Goal: Information Seeking & Learning: Learn about a topic

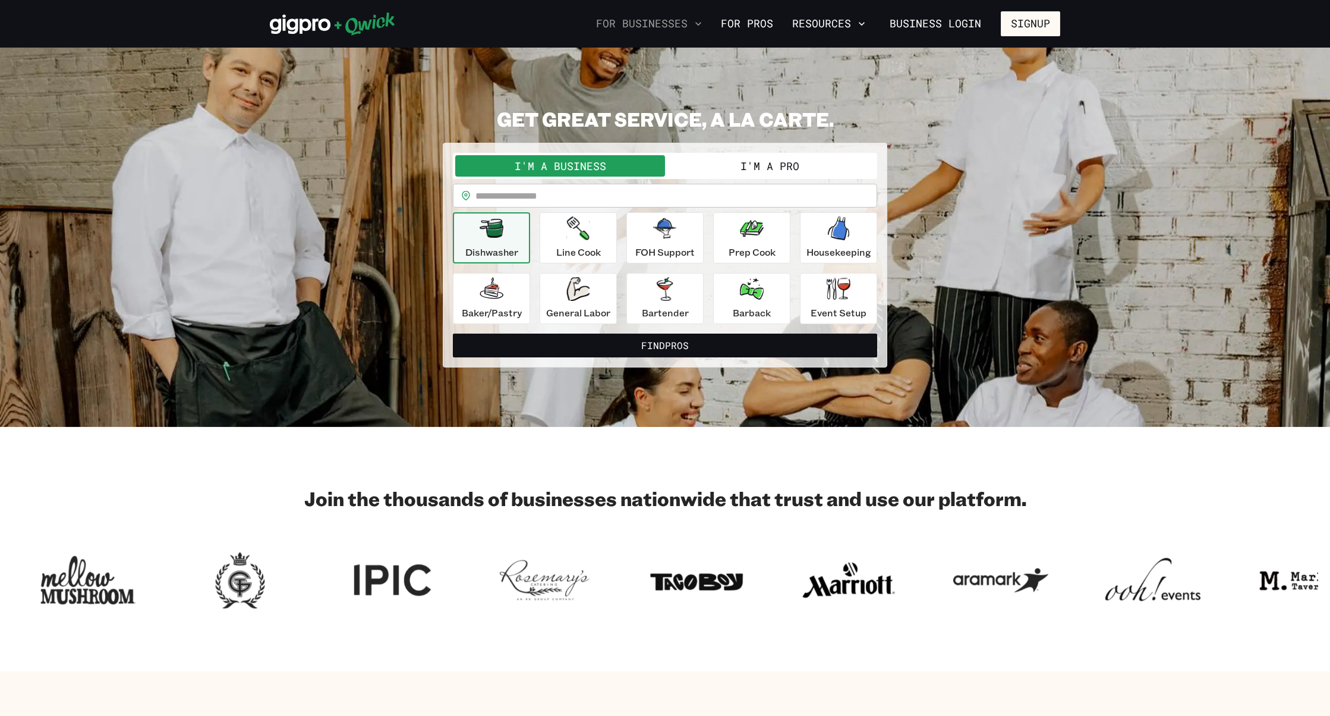
click at [669, 32] on button "For Businesses" at bounding box center [648, 24] width 115 height 20
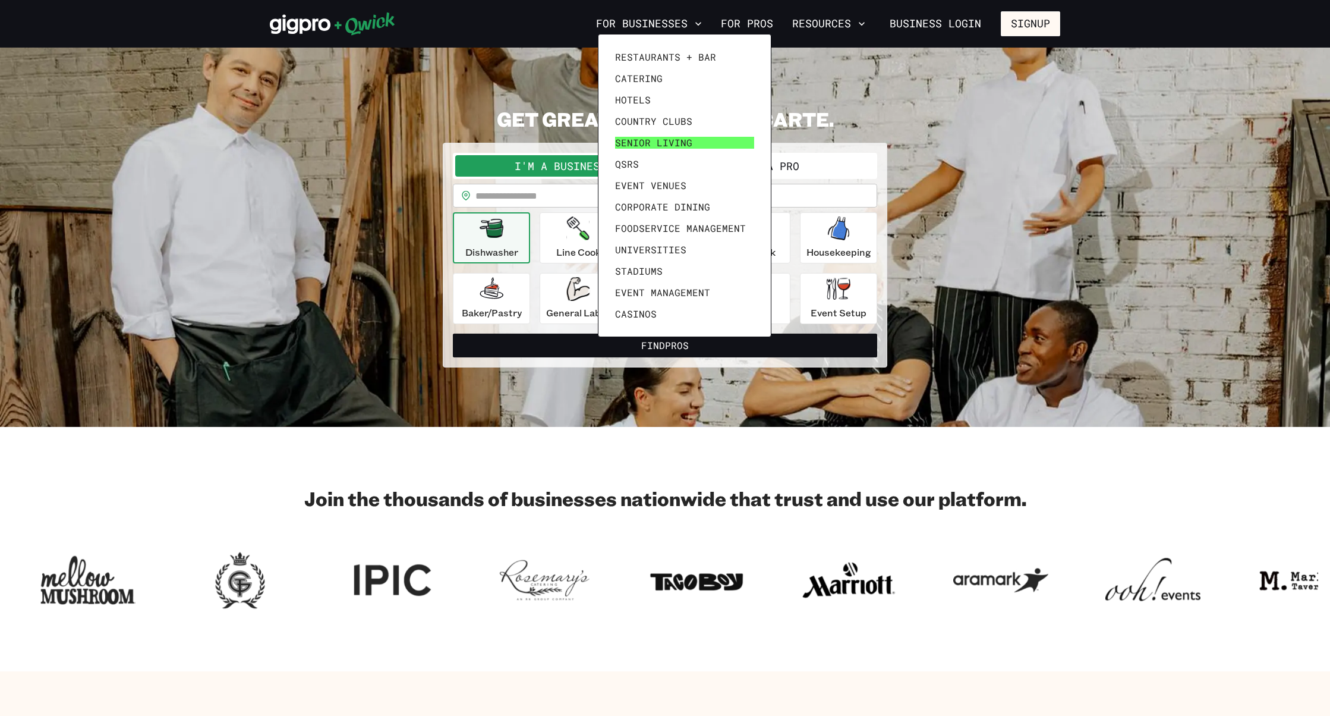
click at [670, 144] on span "Senior Living" at bounding box center [653, 143] width 77 height 12
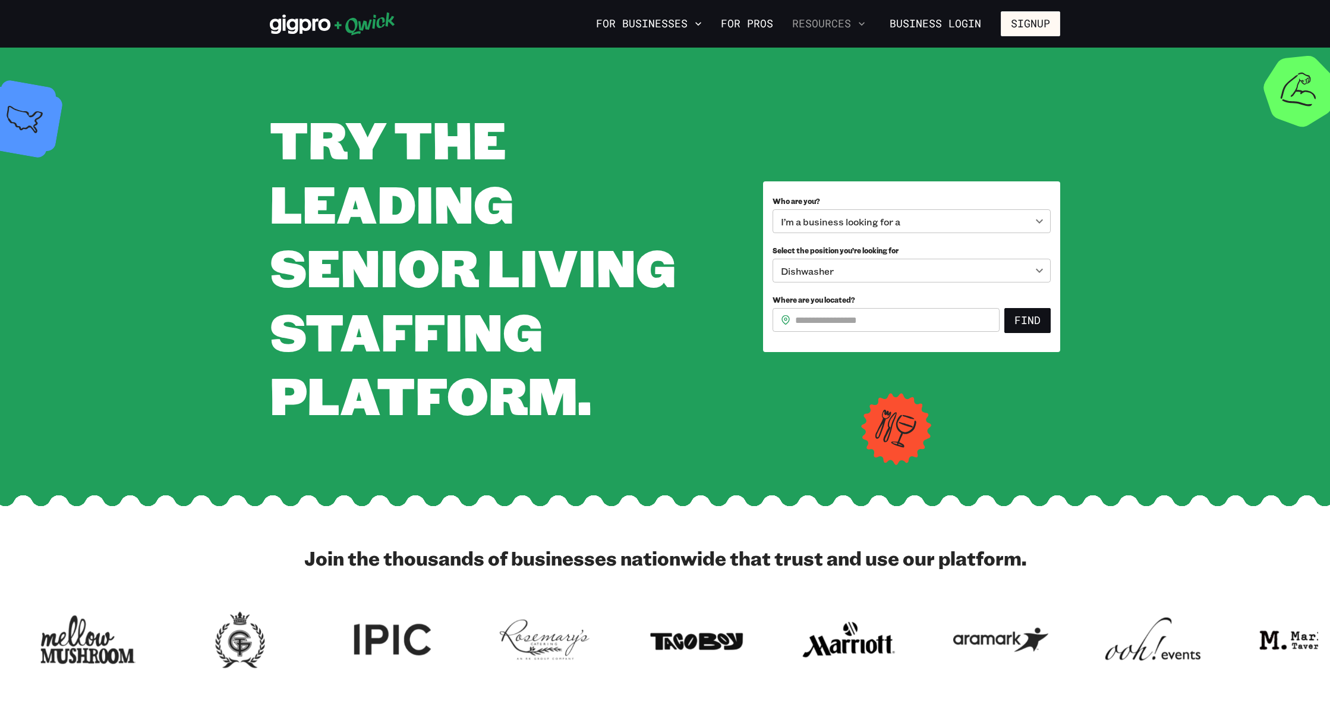
click at [811, 21] on button "Resources" at bounding box center [828, 24] width 83 height 20
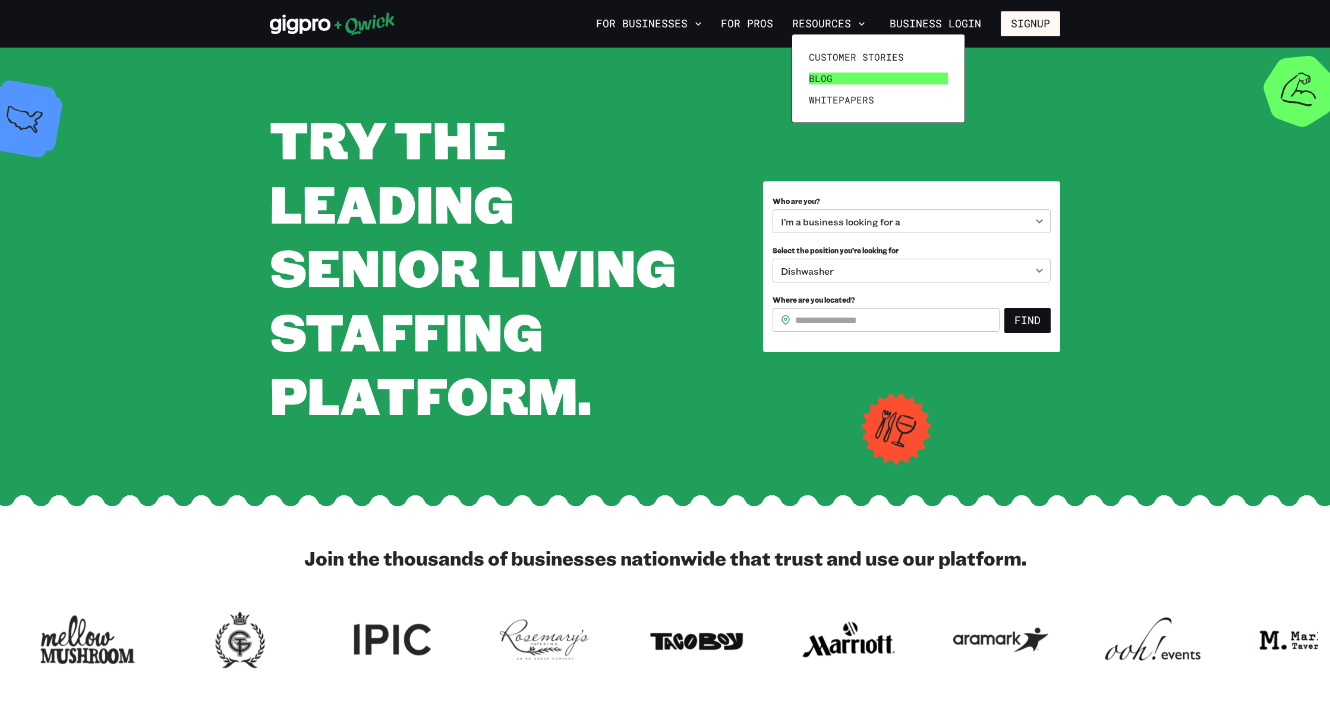
click at [835, 79] on link "Blog" at bounding box center [878, 78] width 149 height 21
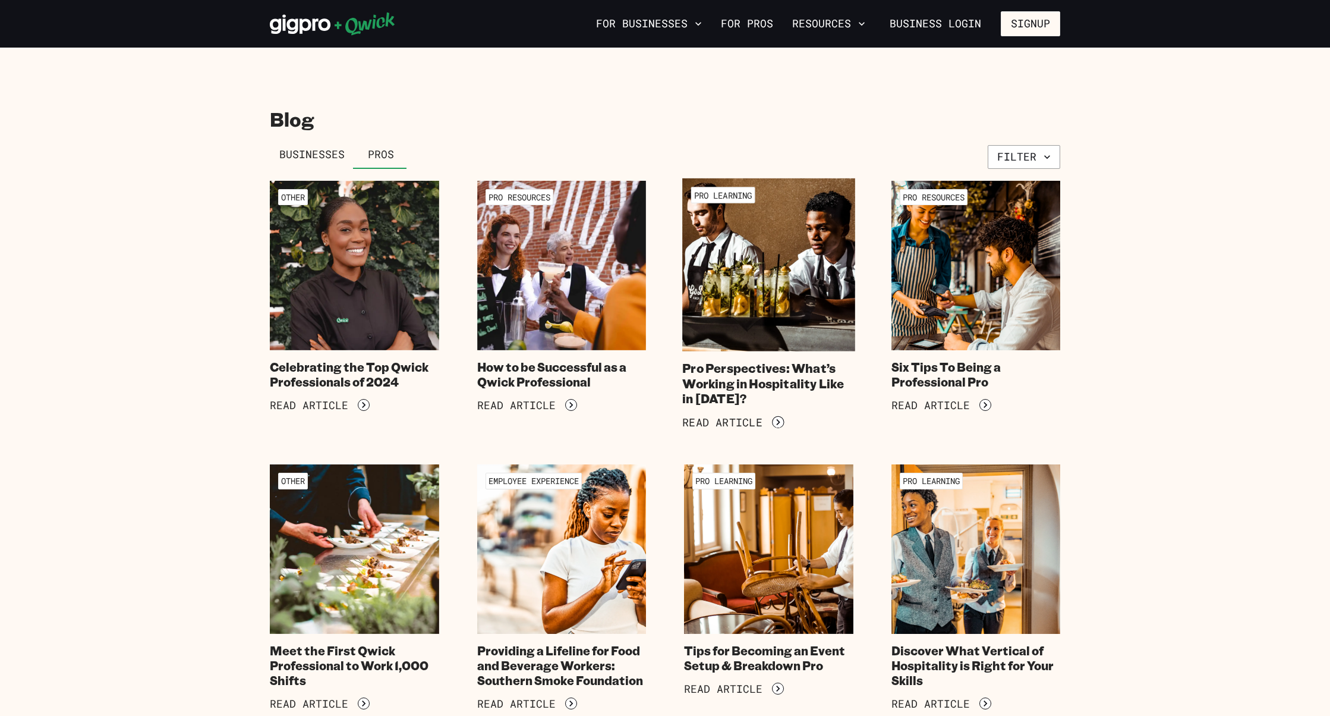
click at [754, 298] on img at bounding box center [768, 264] width 172 height 172
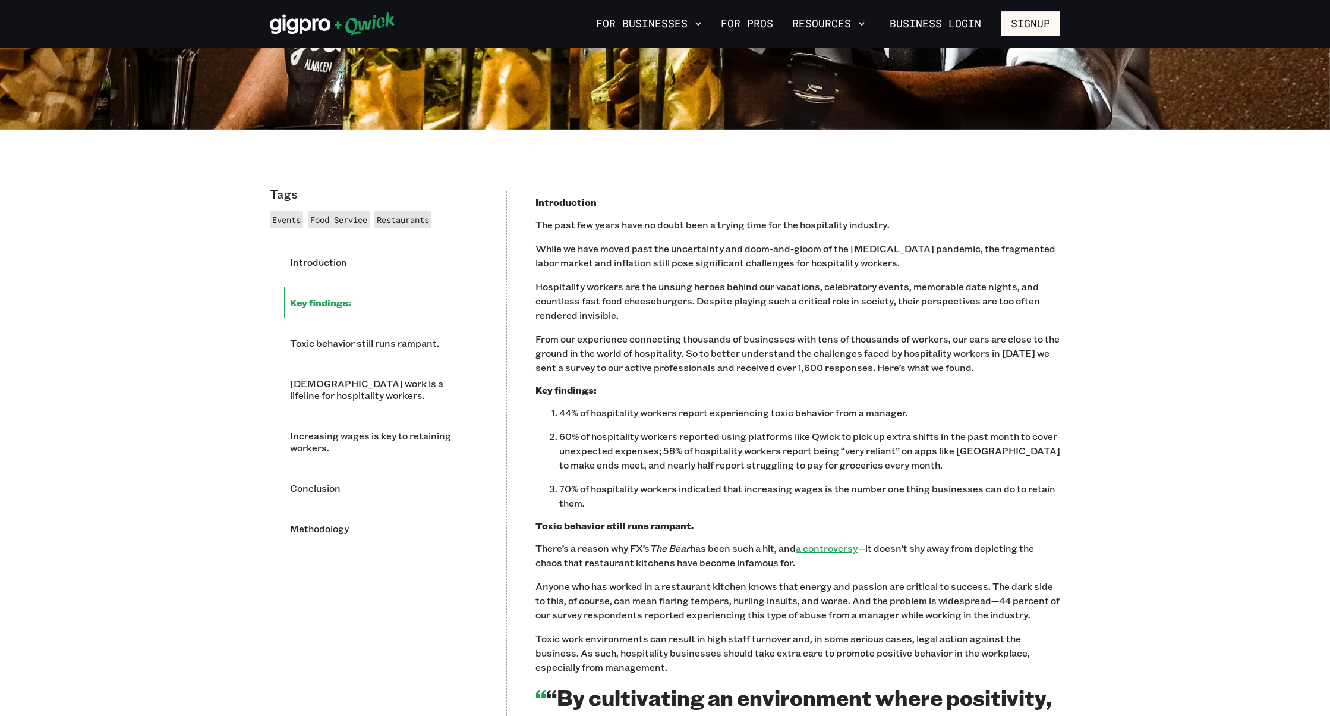
scroll to position [675, 0]
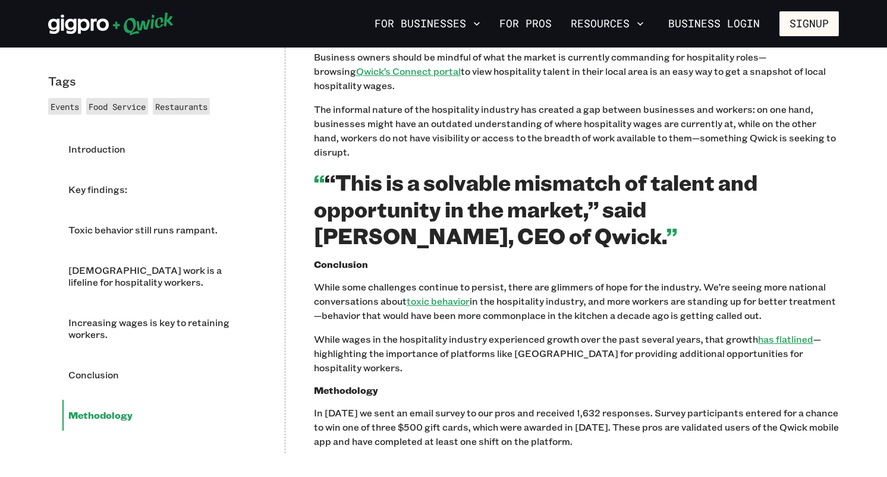
scroll to position [2865, 0]
